Goal: Transaction & Acquisition: Purchase product/service

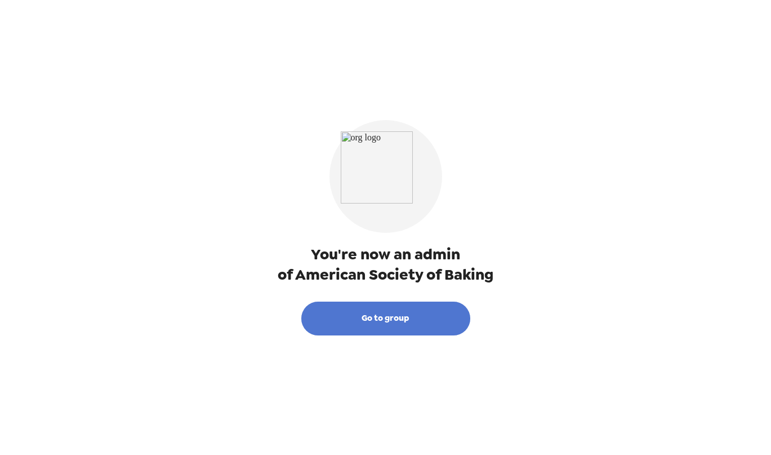
click at [419, 320] on button "Go to group" at bounding box center [385, 318] width 169 height 34
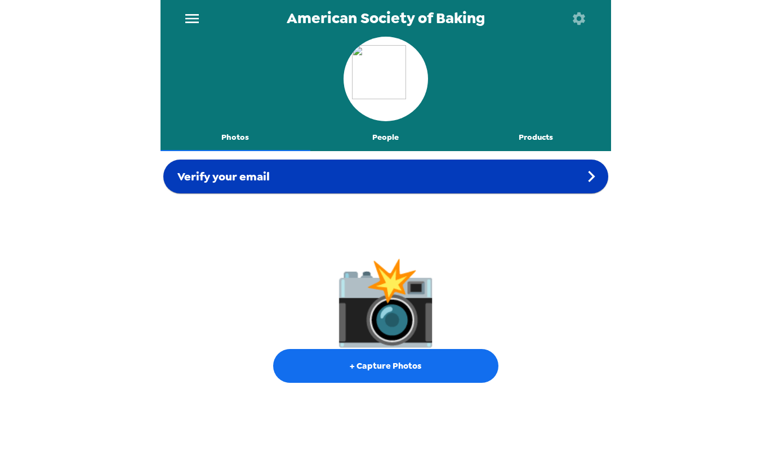
click at [509, 176] on div "Verify your email" at bounding box center [385, 176] width 445 height 34
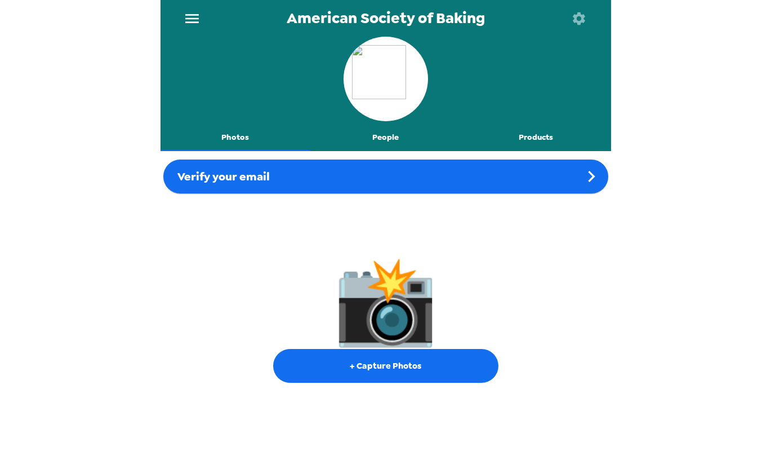
click at [479, 202] on div "📸 + Capture Photos" at bounding box center [386, 320] width 451 height 249
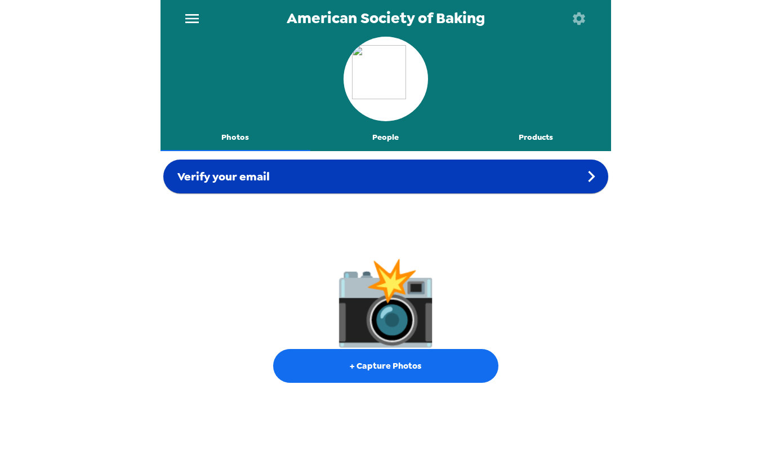
click at [494, 178] on div "Verify your email" at bounding box center [385, 176] width 445 height 34
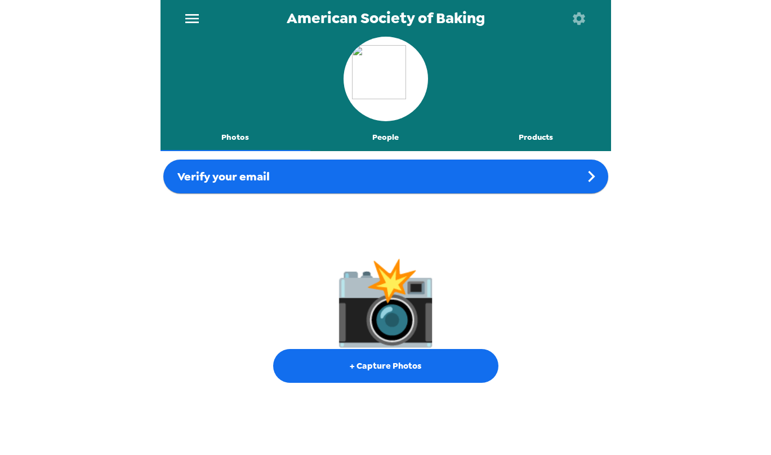
click at [190, 21] on icon "menu" at bounding box center [192, 18] width 14 height 9
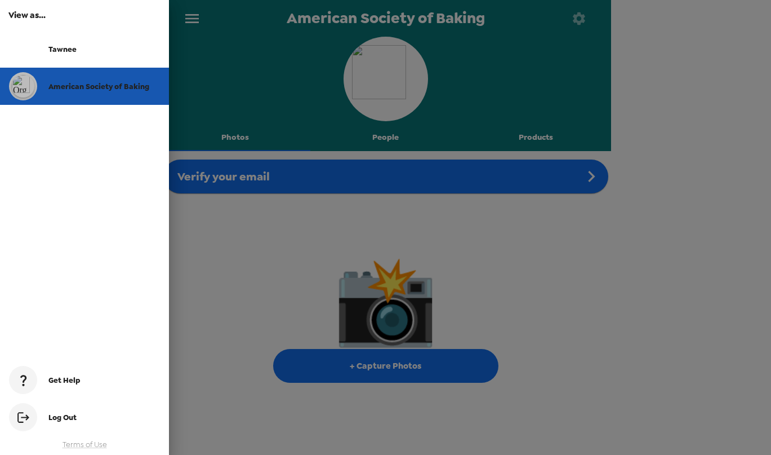
click at [110, 88] on span "American Society of Baking" at bounding box center [98, 87] width 101 height 10
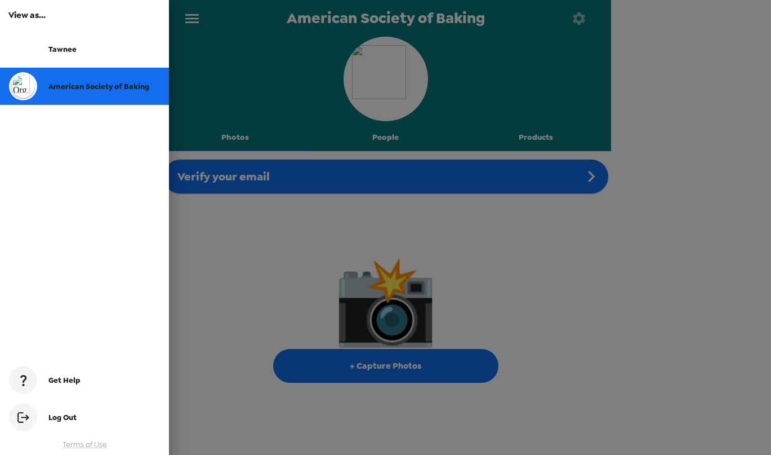
click at [260, 104] on div at bounding box center [385, 227] width 771 height 455
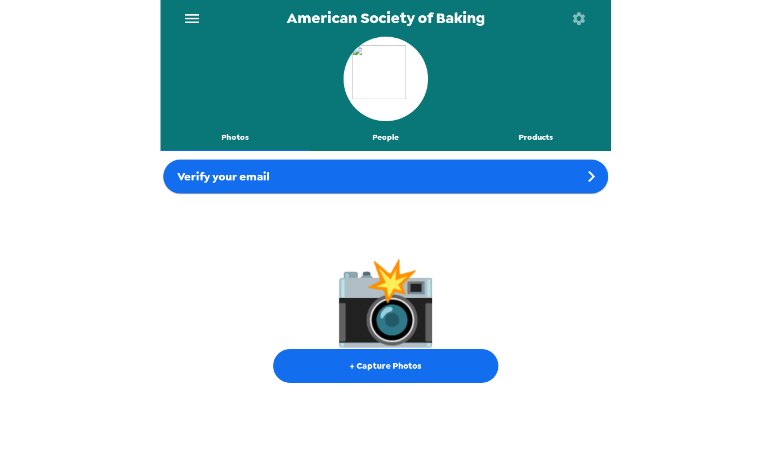
click at [239, 138] on button "Photos" at bounding box center [236, 137] width 150 height 27
click at [235, 138] on button "Photos" at bounding box center [236, 137] width 150 height 27
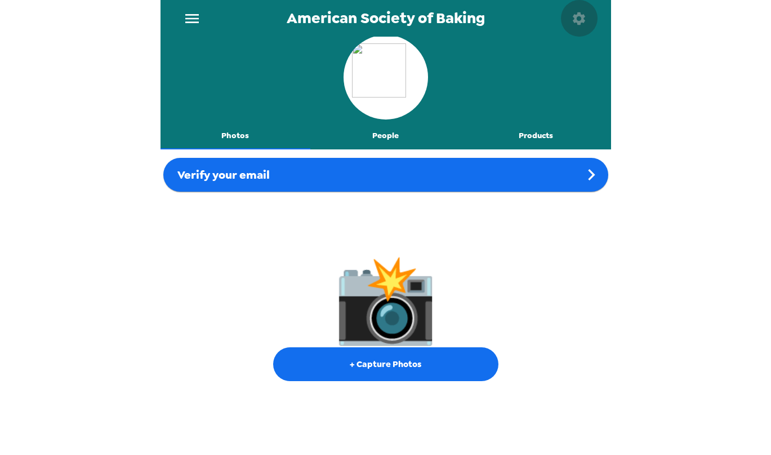
click at [581, 17] on icon "button" at bounding box center [579, 18] width 12 height 12
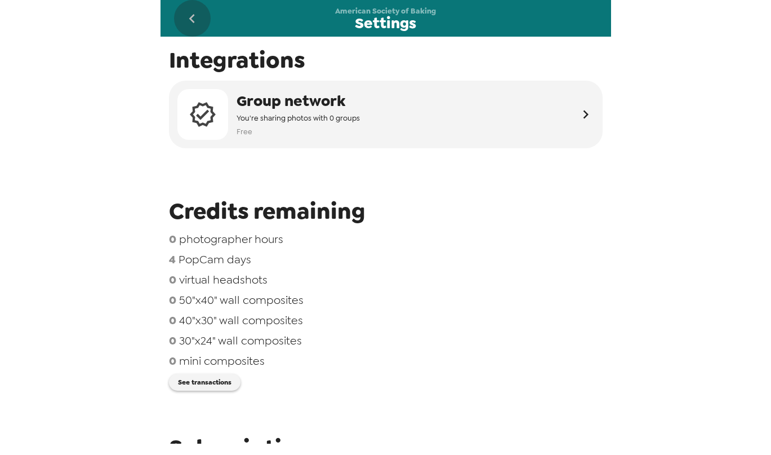
click at [196, 21] on icon "go back" at bounding box center [192, 19] width 18 height 18
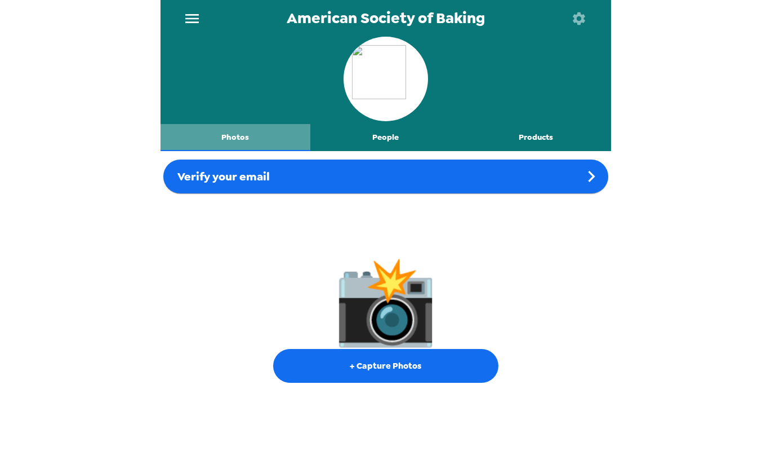
click at [238, 141] on button "Photos" at bounding box center [236, 137] width 150 height 27
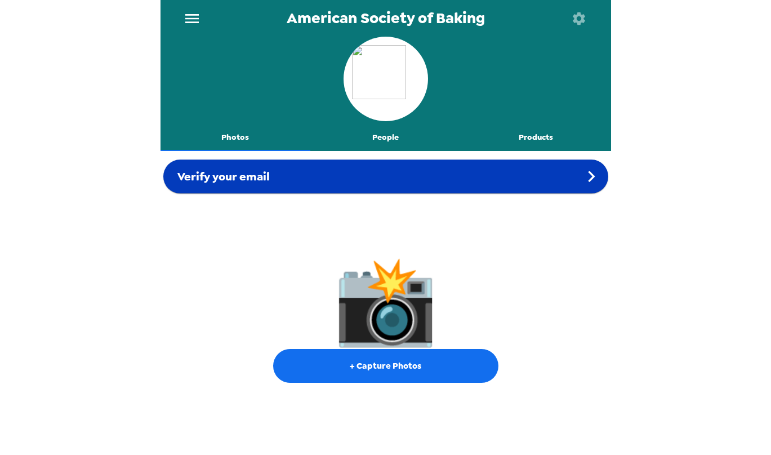
click at [582, 175] on icon at bounding box center [591, 176] width 23 height 23
click at [222, 178] on span "Verify your email" at bounding box center [223, 176] width 92 height 15
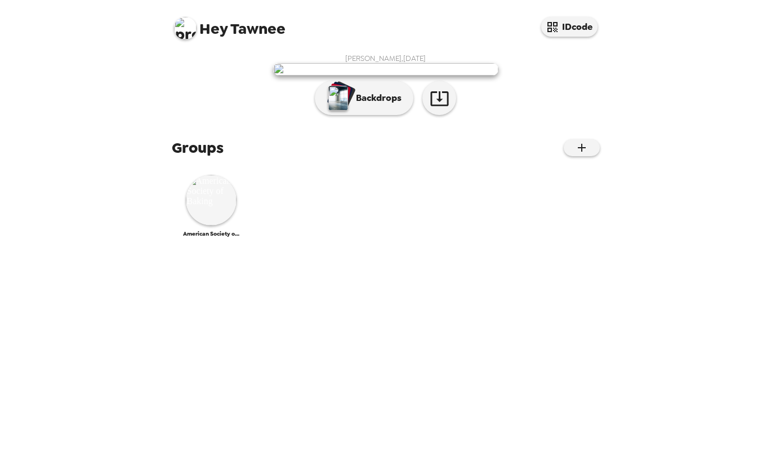
scroll to position [52, 0]
click at [206, 225] on img at bounding box center [211, 200] width 51 height 51
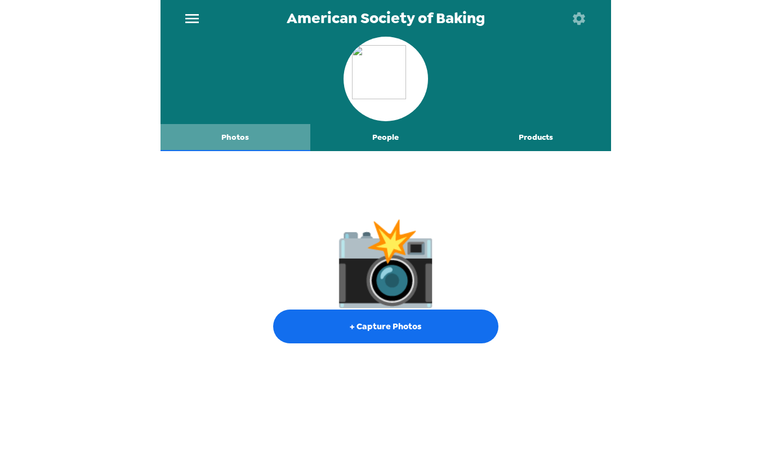
click at [241, 140] on button "Photos" at bounding box center [236, 137] width 150 height 27
click at [231, 140] on button "Photos" at bounding box center [236, 137] width 150 height 27
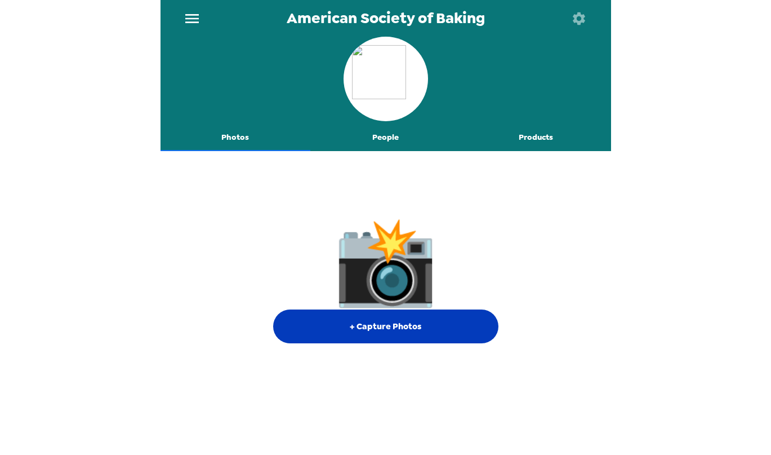
click at [362, 324] on button "+ Capture Photos" at bounding box center [385, 326] width 225 height 34
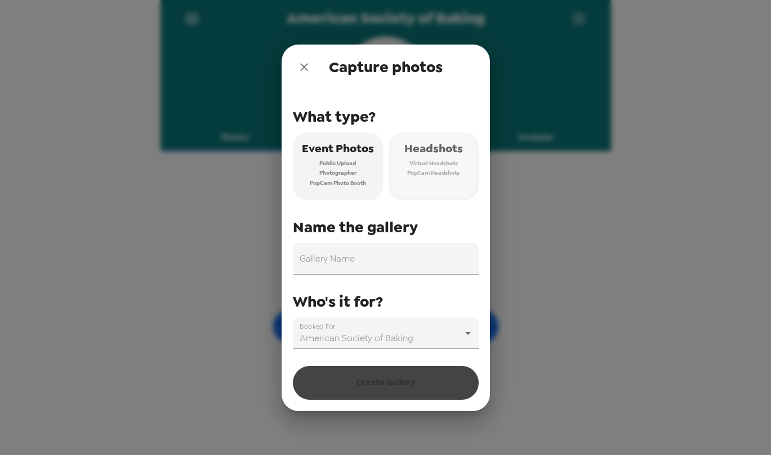
click at [452, 178] on button "Headshots Virtual Headshots PopCam Headshots" at bounding box center [434, 166] width 90 height 68
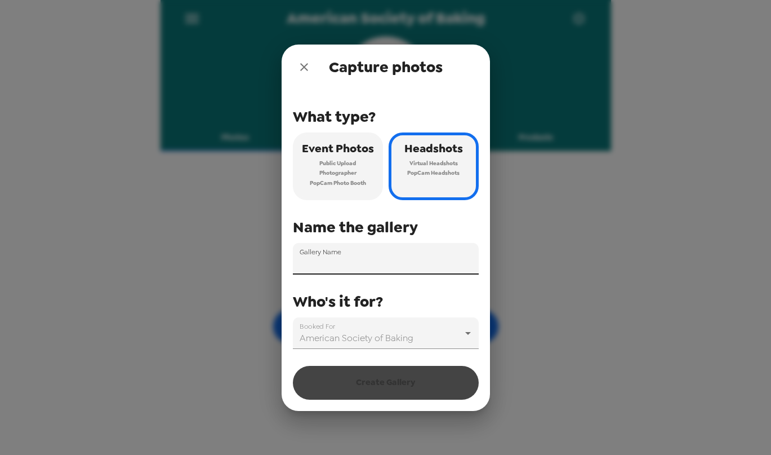
click at [374, 260] on input "Gallery Name" at bounding box center [386, 259] width 186 height 32
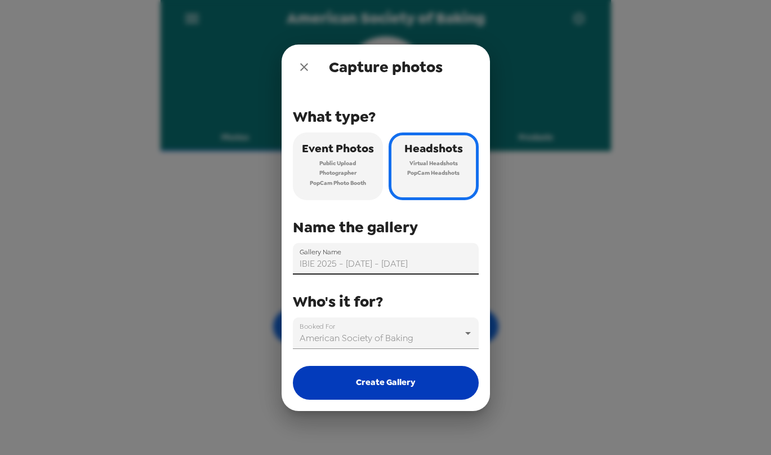
type input "IBIE 2025 - [DATE] - [DATE]"
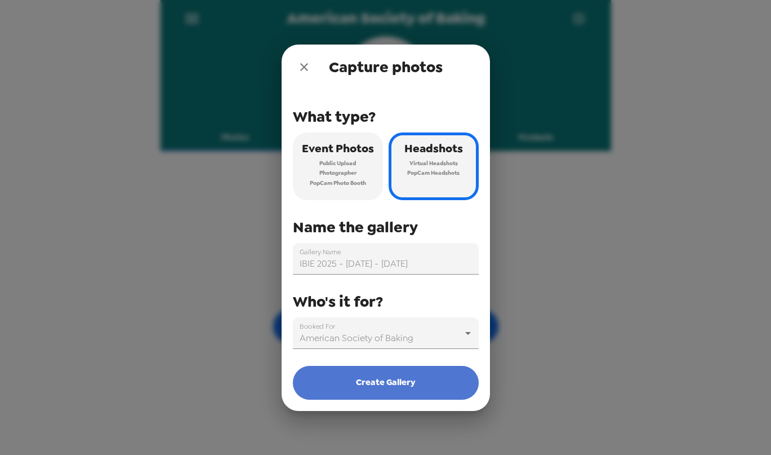
click at [405, 383] on button "Create Gallery" at bounding box center [386, 383] width 186 height 34
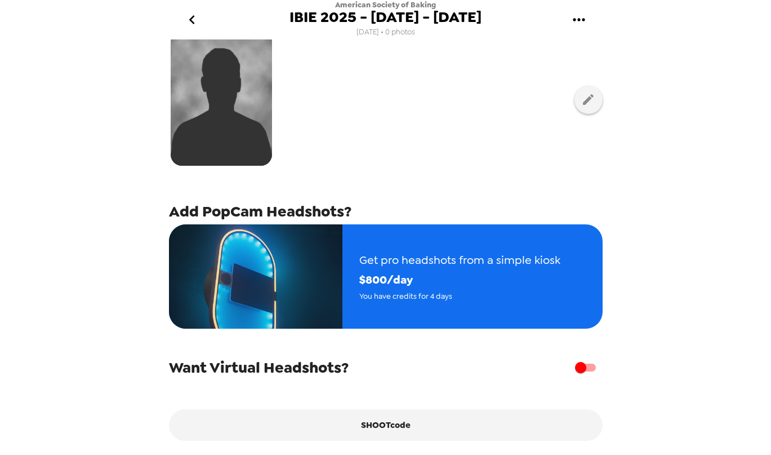
scroll to position [69, 0]
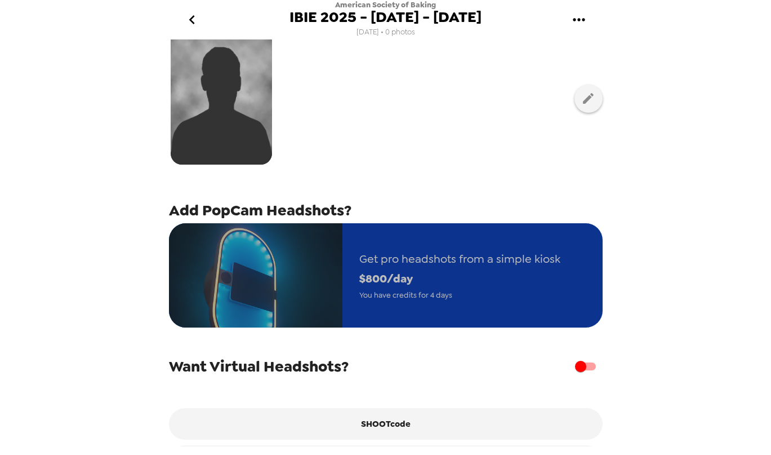
click at [505, 284] on span "$ 800 /day" at bounding box center [459, 279] width 201 height 20
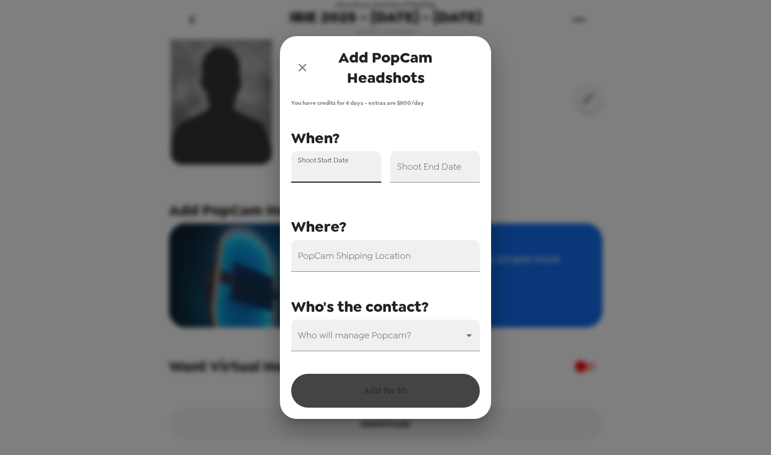
click at [364, 173] on input "Shoot Start Date" at bounding box center [336, 167] width 90 height 32
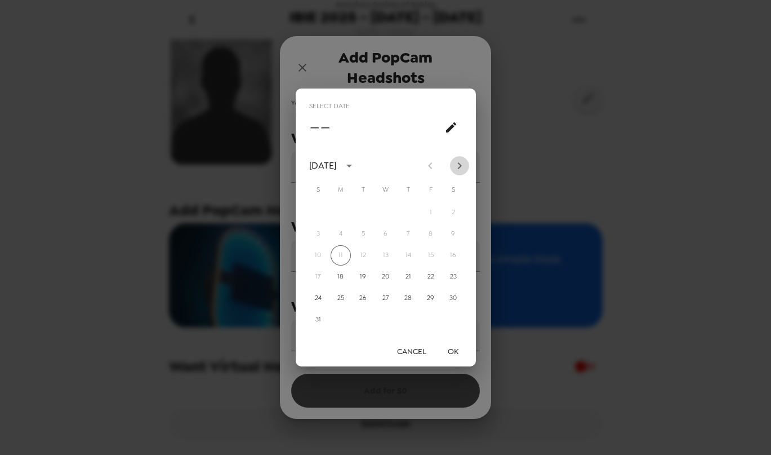
click at [460, 163] on icon "Next month" at bounding box center [460, 166] width 14 height 14
click at [317, 259] on button "14" at bounding box center [318, 255] width 20 height 20
type input "[DATE]"
click at [452, 347] on button "OK" at bounding box center [453, 351] width 36 height 21
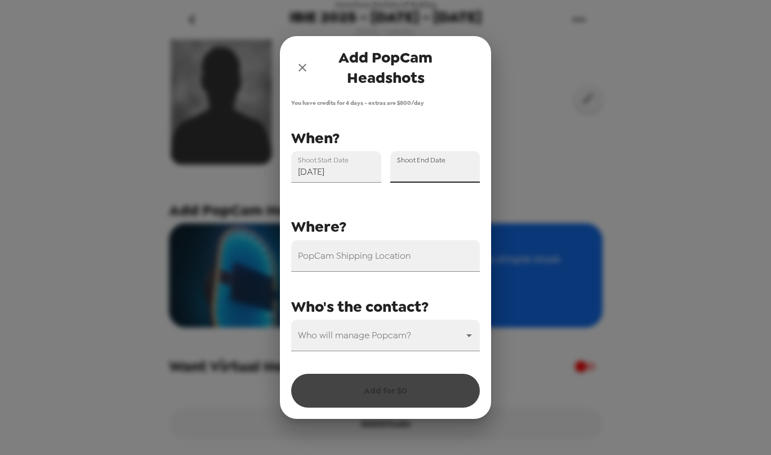
click at [457, 172] on input "Shoot End Date" at bounding box center [435, 167] width 90 height 32
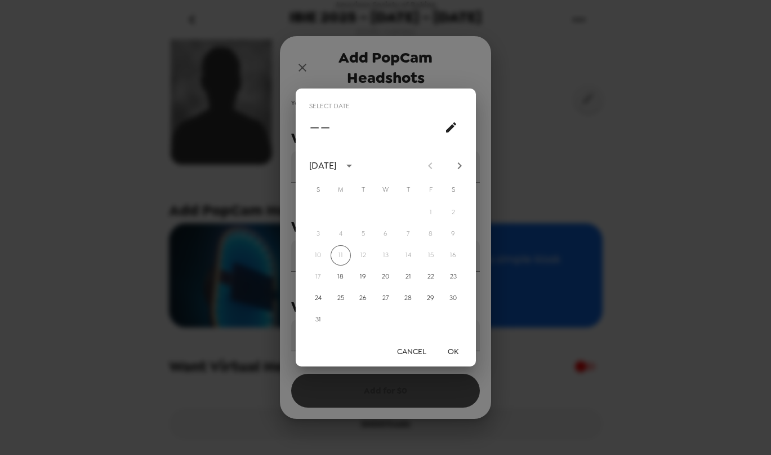
click at [459, 165] on icon "Next month" at bounding box center [460, 166] width 14 height 14
click at [383, 256] on button "17" at bounding box center [386, 255] width 20 height 20
type input "[DATE]"
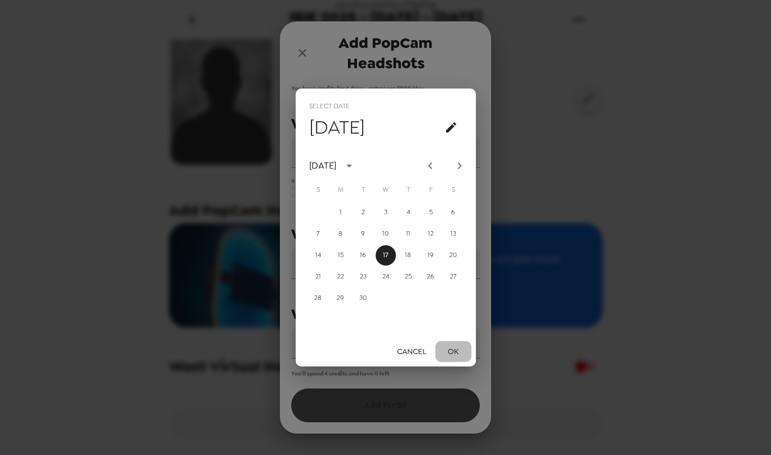
click at [457, 354] on button "OK" at bounding box center [453, 351] width 36 height 21
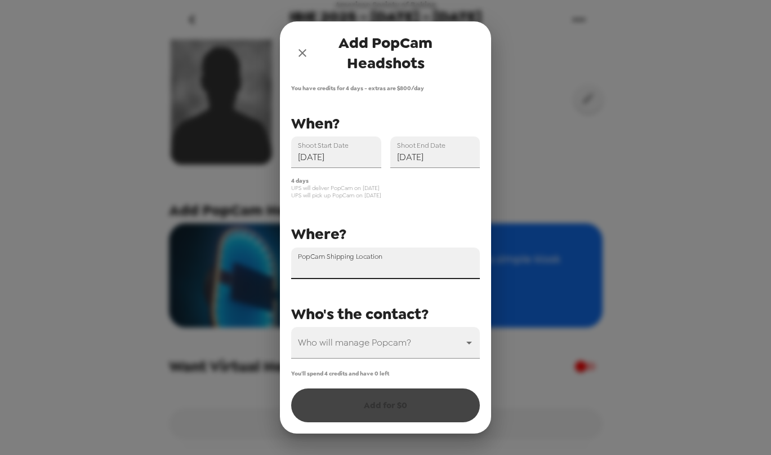
click at [422, 270] on input "PopCam Shipping Location" at bounding box center [385, 263] width 189 height 32
click at [455, 343] on body "American Society of Baking IBIE 2025 - [DATE] - [DATE] [DATE] • 0 photos Backdr…" at bounding box center [385, 227] width 771 height 455
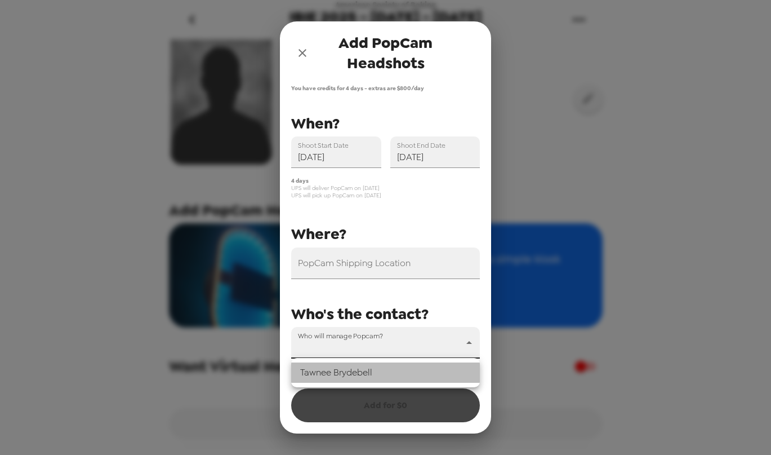
click at [430, 368] on li "[PERSON_NAME]" at bounding box center [385, 372] width 189 height 20
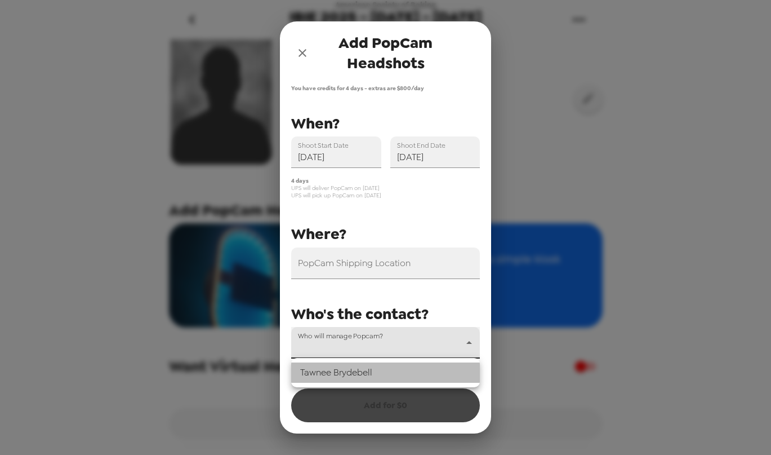
type input "54116"
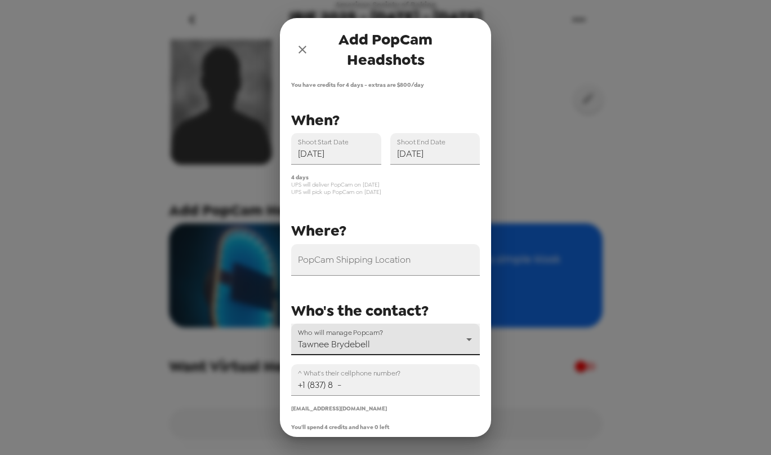
scroll to position [50, 0]
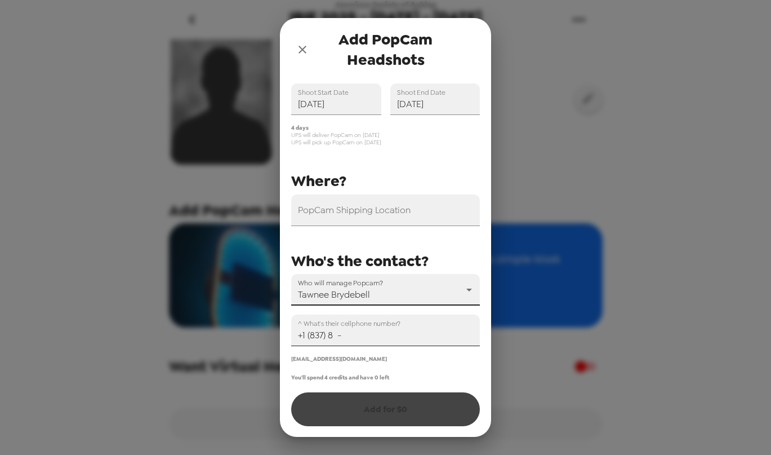
click at [373, 337] on input "+1 (837) 8 -" at bounding box center [385, 330] width 189 height 32
type input "+1 (8 ) -"
type input "[PHONE_NUMBER]"
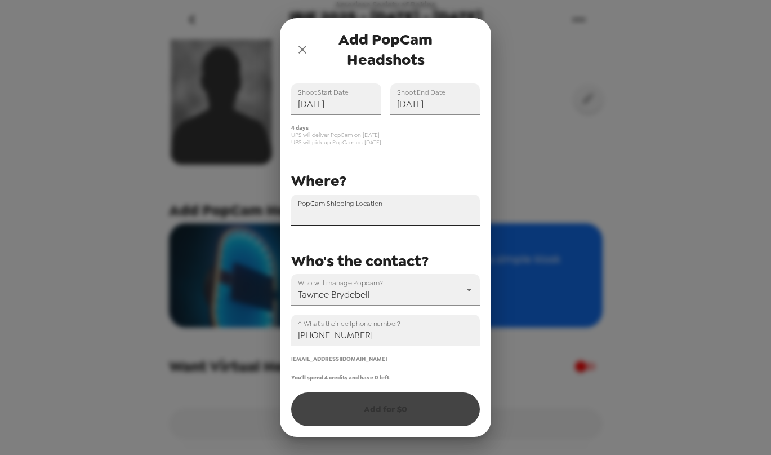
click at [430, 215] on input "PopCam Shipping Location" at bounding box center [385, 210] width 189 height 32
click at [360, 132] on span "UPS will deliver PopCam on [DATE]" at bounding box center [385, 134] width 189 height 7
click at [353, 405] on div "You'll spend 4 credits and have 0 left Add for $ 0" at bounding box center [385, 400] width 189 height 52
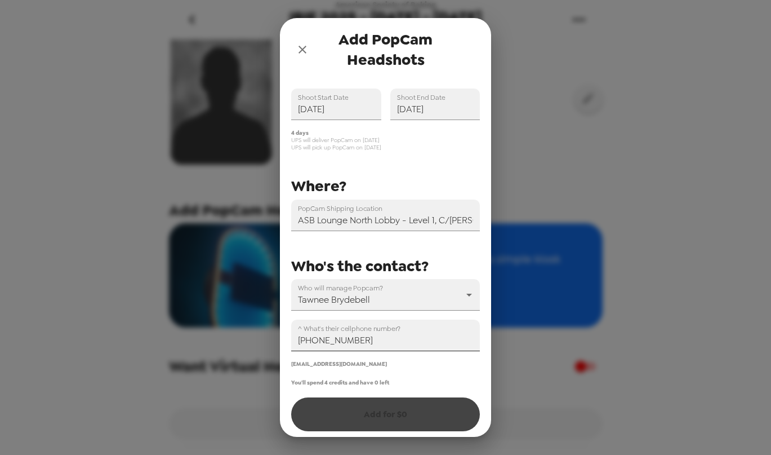
scroll to position [50, 0]
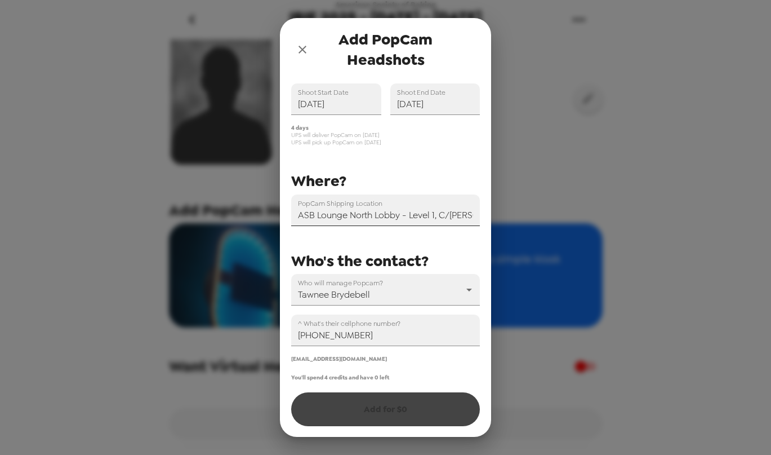
click at [405, 210] on input "ASB Lounge North Lobby - Level 1, C/[PERSON_NAME], [GEOGRAPHIC_DATA], [STREET_A…" at bounding box center [385, 210] width 189 height 32
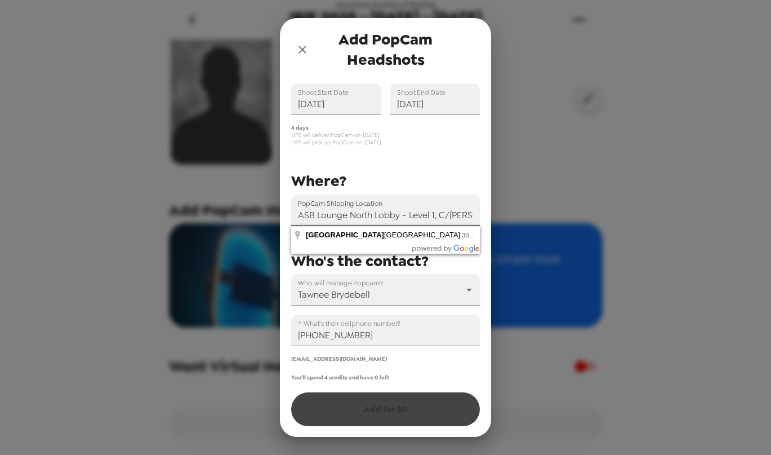
click at [405, 210] on input "ASB Lounge North Lobby - Level 1, C/[PERSON_NAME], [GEOGRAPHIC_DATA], [STREET_A…" at bounding box center [385, 210] width 189 height 32
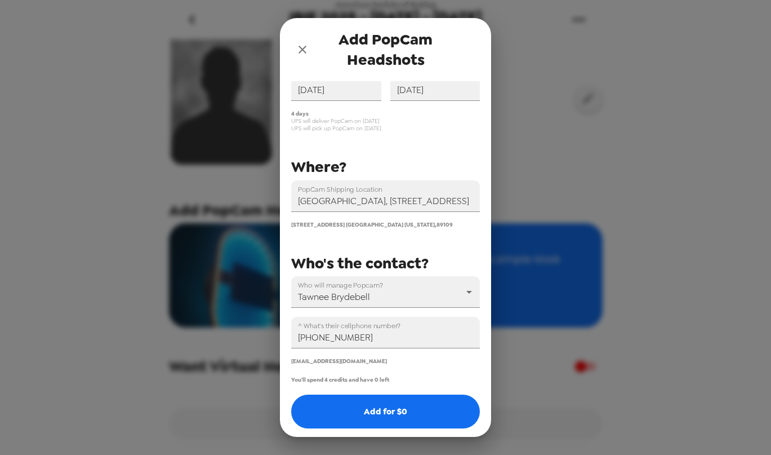
scroll to position [65, 0]
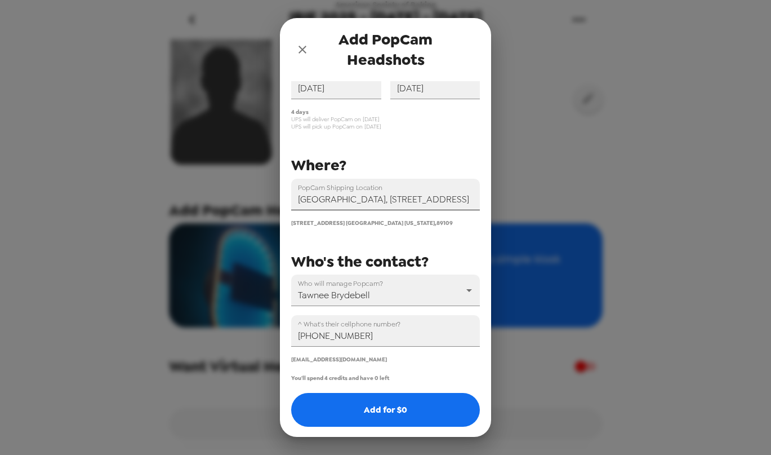
click at [426, 197] on input "[GEOGRAPHIC_DATA], [STREET_ADDRESS]" at bounding box center [385, 195] width 189 height 32
drag, startPoint x: 457, startPoint y: 198, endPoint x: 428, endPoint y: 198, distance: 29.3
click at [428, 198] on input "[GEOGRAPHIC_DATA], [STREET_ADDRESS]" at bounding box center [385, 195] width 189 height 32
drag, startPoint x: 441, startPoint y: 199, endPoint x: 428, endPoint y: 199, distance: 13.5
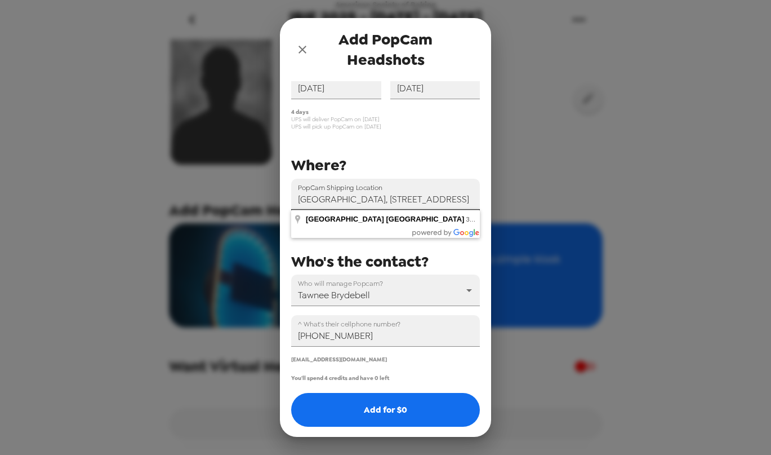
click at [428, 199] on input "[GEOGRAPHIC_DATA], [STREET_ADDRESS]" at bounding box center [385, 195] width 189 height 32
drag, startPoint x: 420, startPoint y: 199, endPoint x: 501, endPoint y: 200, distance: 81.7
click at [501, 200] on div "Add PopCam Headshots You have credits for 4 days - extras are $ 800 /day PopCam…" at bounding box center [385, 227] width 771 height 455
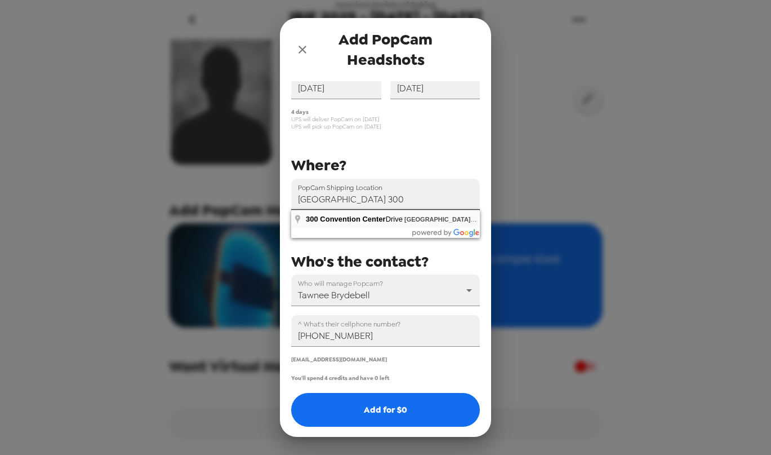
type input "[STREET_ADDRESS]"
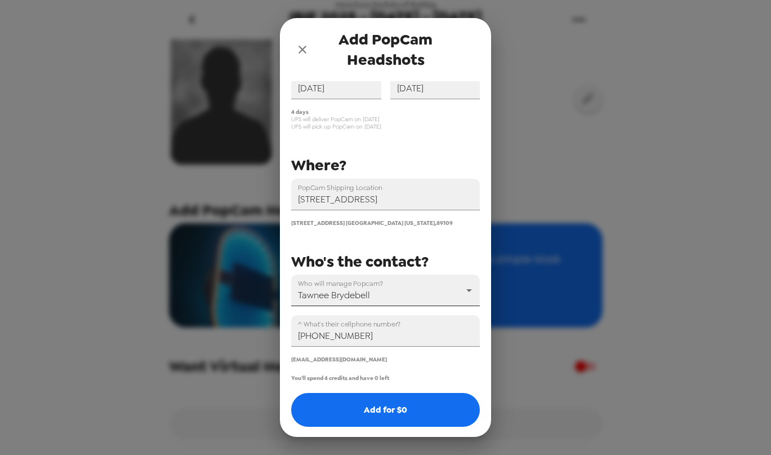
scroll to position [66, 0]
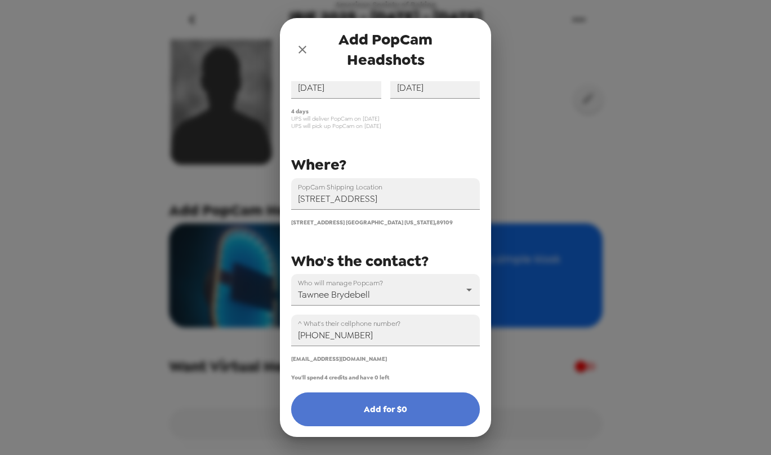
click at [386, 413] on button "Add for $ 0" at bounding box center [385, 409] width 189 height 34
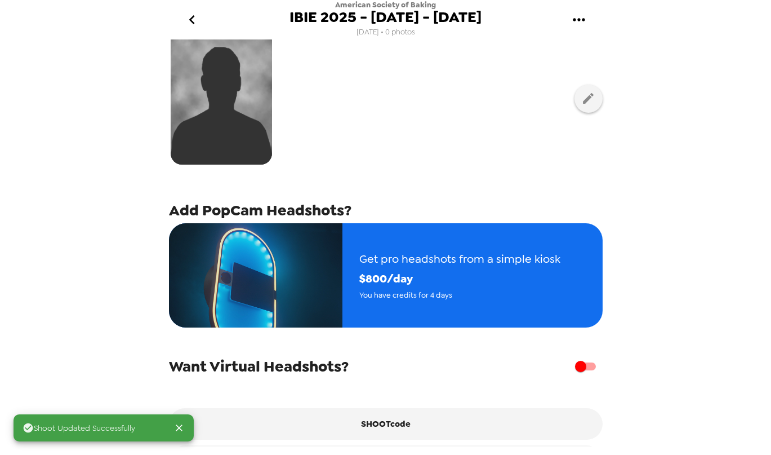
scroll to position [107, 0]
